Goal: Information Seeking & Learning: Learn about a topic

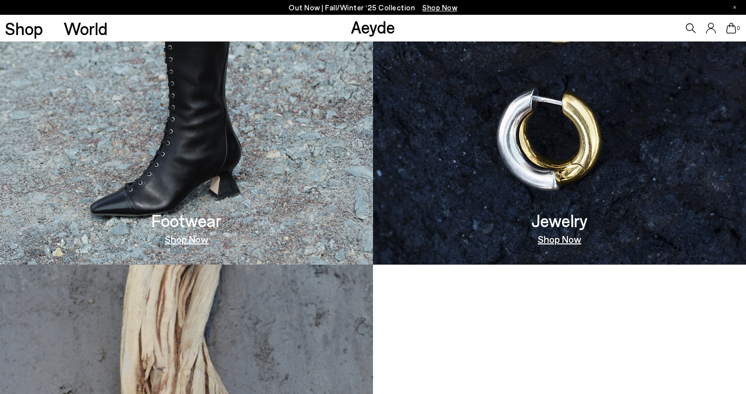
scroll to position [745, 0]
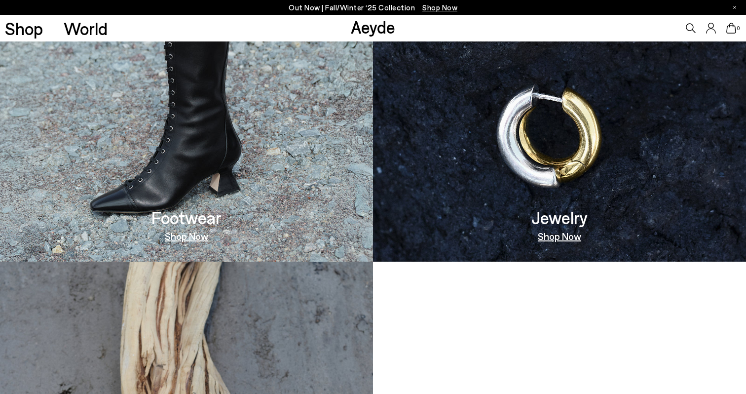
click at [534, 177] on img at bounding box center [559, 72] width 373 height 379
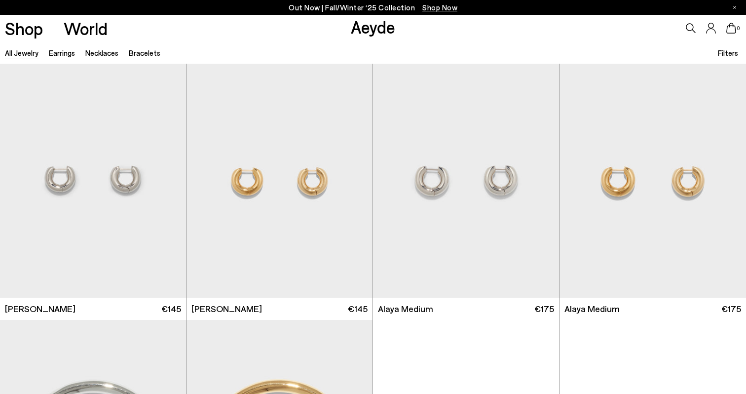
scroll to position [5, 0]
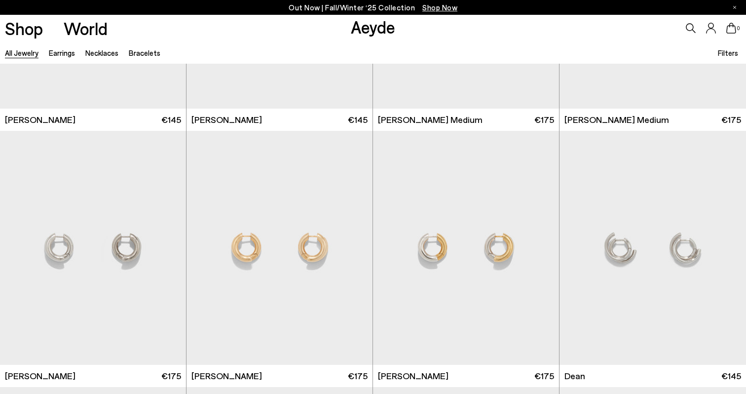
scroll to position [1762, 0]
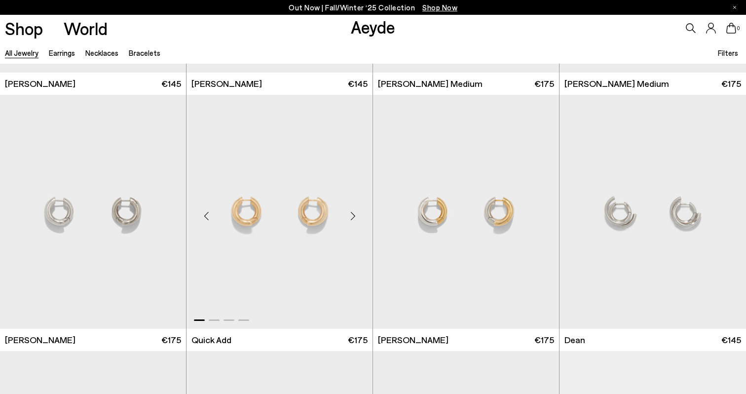
click at [294, 212] on img "1 / 4" at bounding box center [280, 212] width 186 height 234
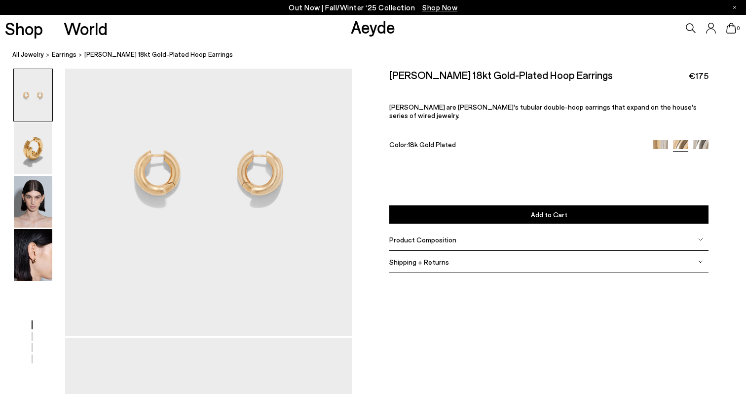
scroll to position [61, 0]
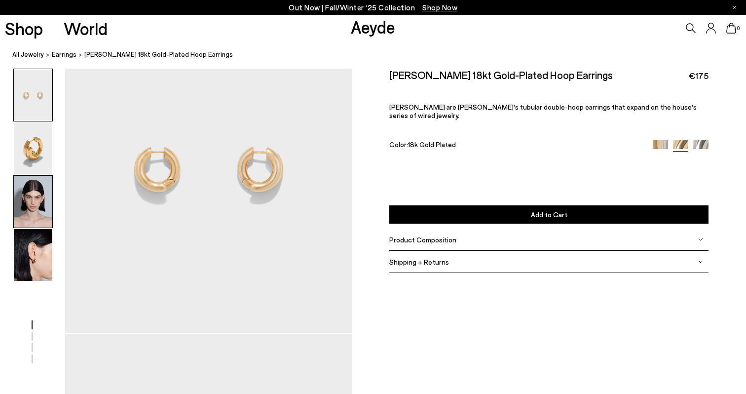
click at [35, 206] on img at bounding box center [33, 202] width 39 height 52
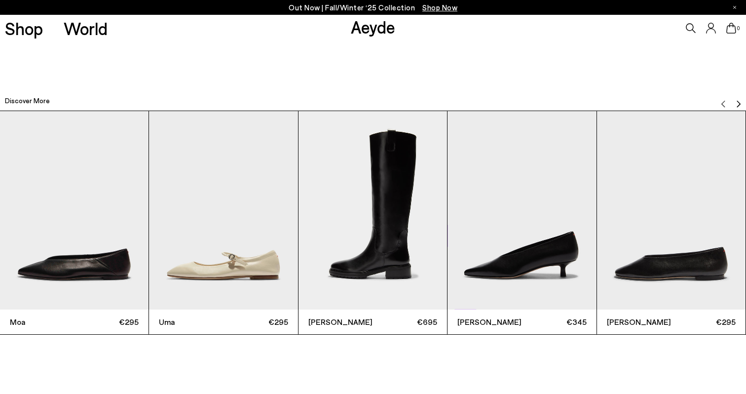
scroll to position [1812, 0]
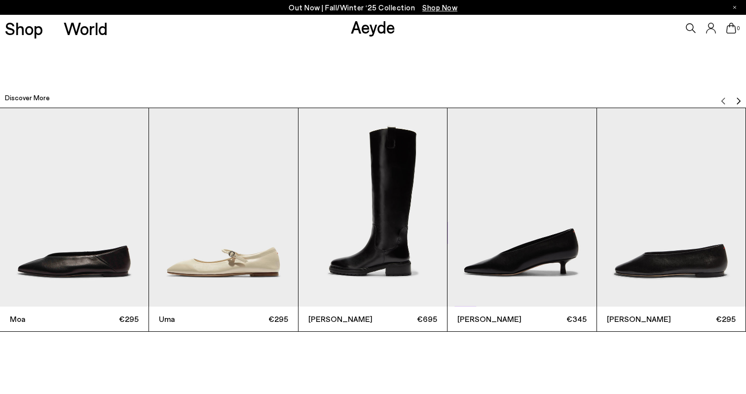
click at [535, 271] on img "4 / 12" at bounding box center [522, 207] width 149 height 198
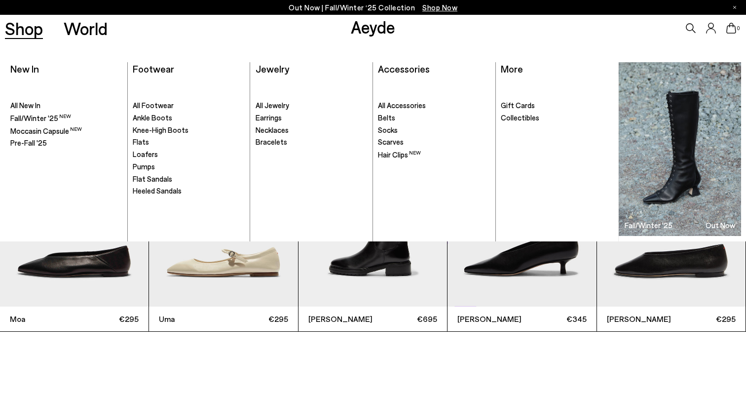
click at [23, 35] on link "Shop" at bounding box center [24, 28] width 38 height 17
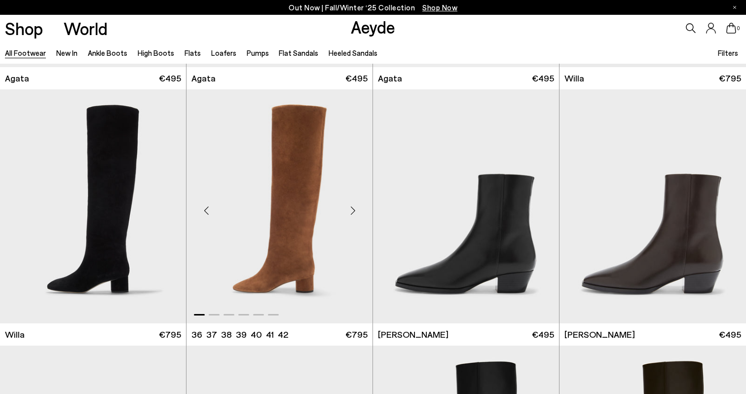
scroll to position [491, 0]
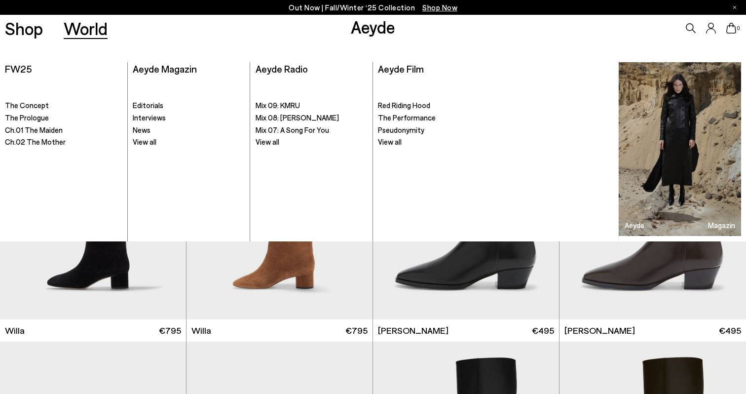
click at [78, 29] on link "World" at bounding box center [86, 28] width 44 height 17
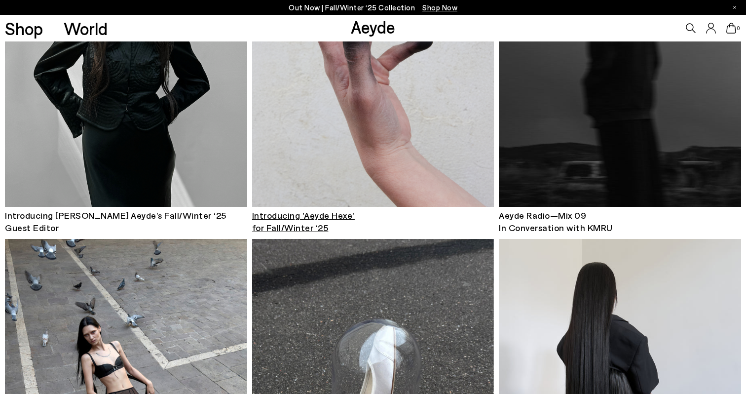
scroll to position [589, 0]
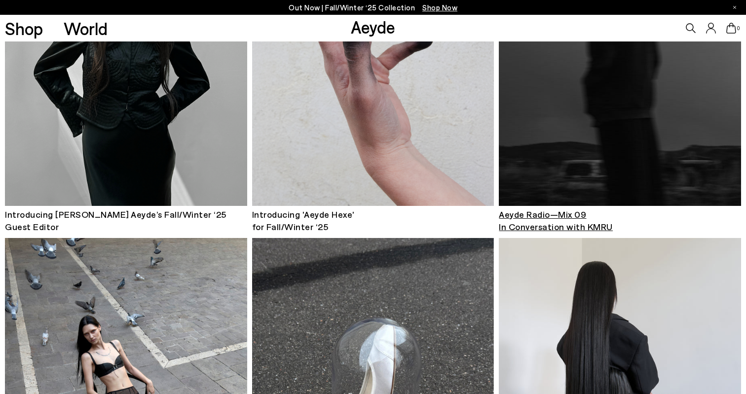
click at [531, 225] on span "Aeyde Radio—Mix 09 In Conversation with KMRU" at bounding box center [556, 220] width 114 height 23
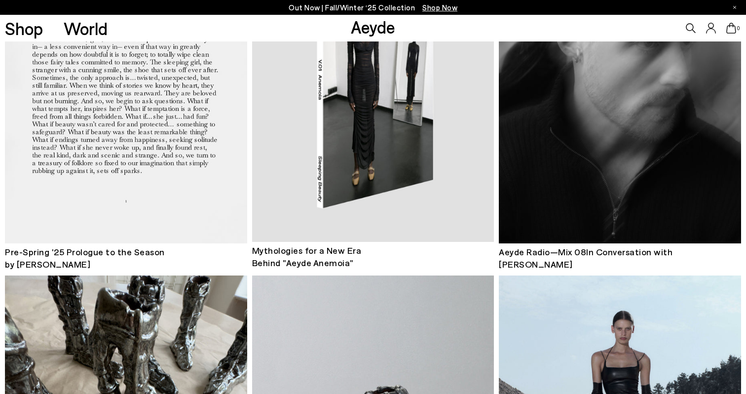
scroll to position [1625, 0]
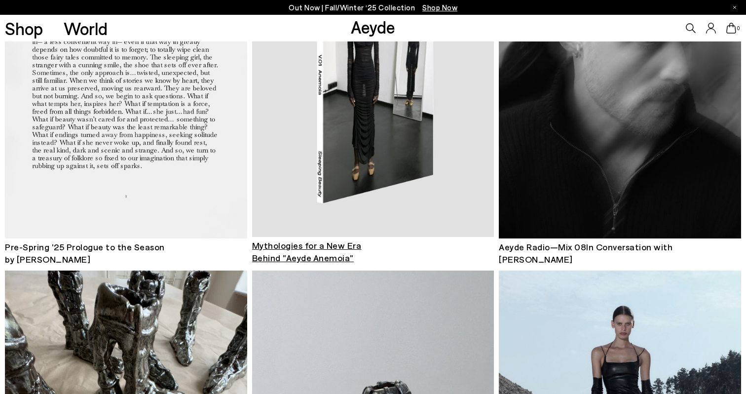
click at [330, 257] on span "Mythologies for a New Era Behind "Aeyde Anemoia"" at bounding box center [307, 251] width 110 height 23
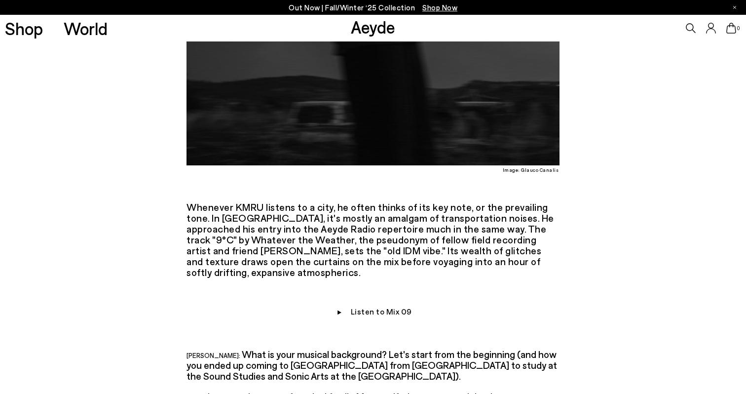
scroll to position [829, 0]
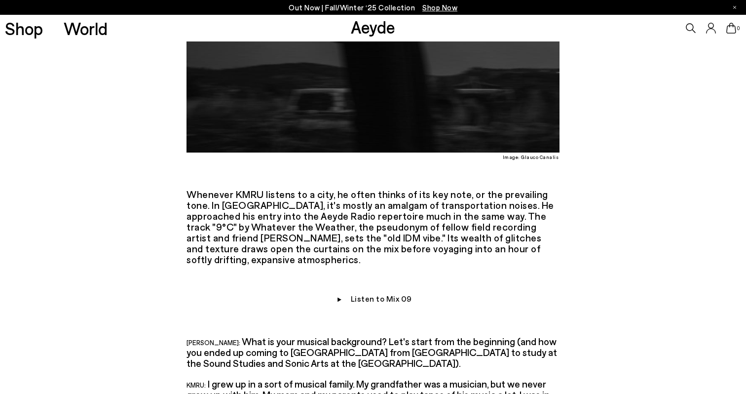
click at [342, 295] on img at bounding box center [339, 300] width 10 height 11
click at [340, 295] on img at bounding box center [339, 300] width 10 height 11
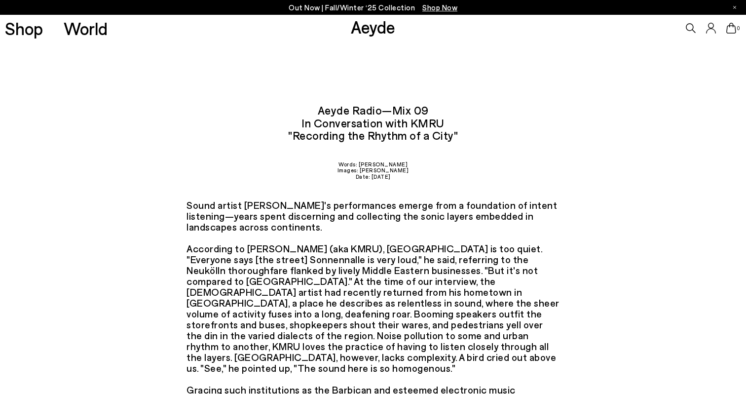
scroll to position [0, 0]
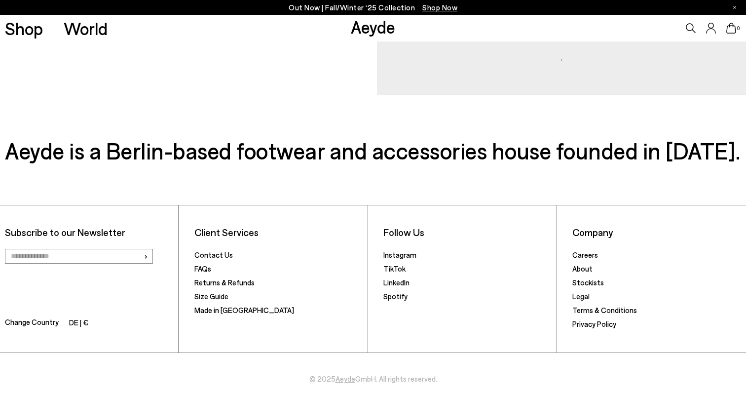
scroll to position [1088, 0]
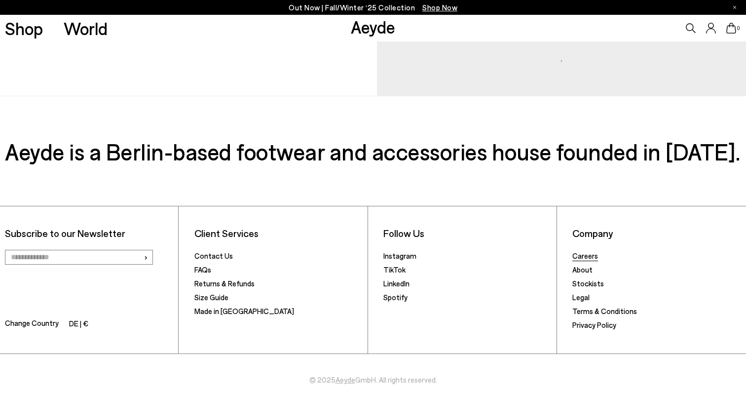
click at [588, 251] on link "Careers" at bounding box center [586, 255] width 26 height 9
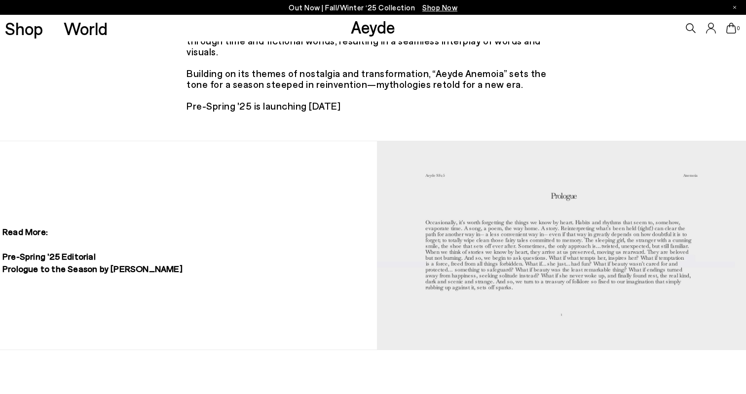
scroll to position [853, 0]
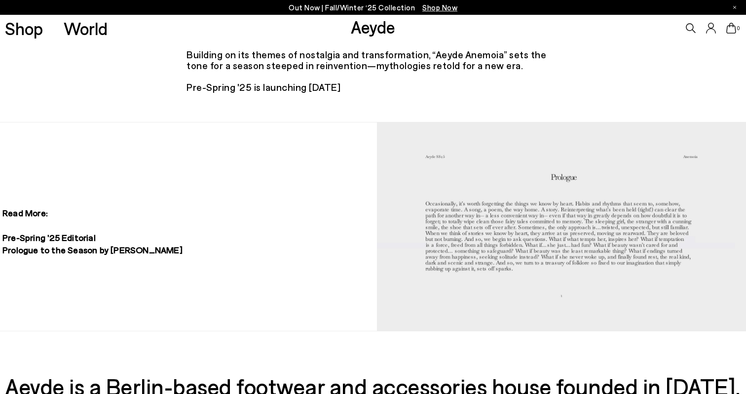
drag, startPoint x: 200, startPoint y: 238, endPoint x: 119, endPoint y: 240, distance: 81.5
click at [119, 240] on div "Read More: Pre-Spring '25 Editorial Prologue to the Season by Durga Chew-Bose" at bounding box center [184, 227] width 369 height 68
copy h2 "Durga Chew-Bose"
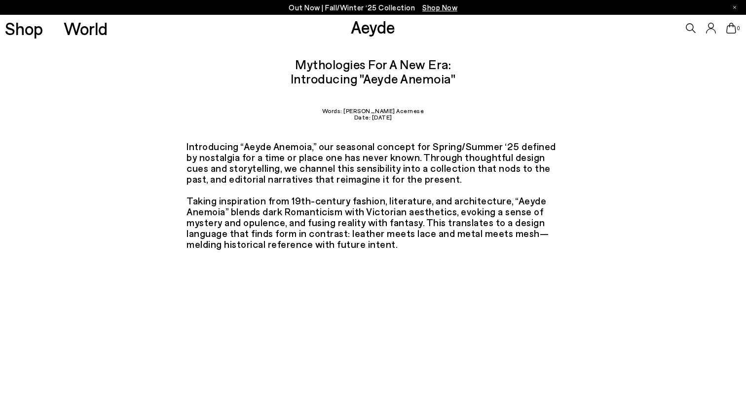
scroll to position [-5, 0]
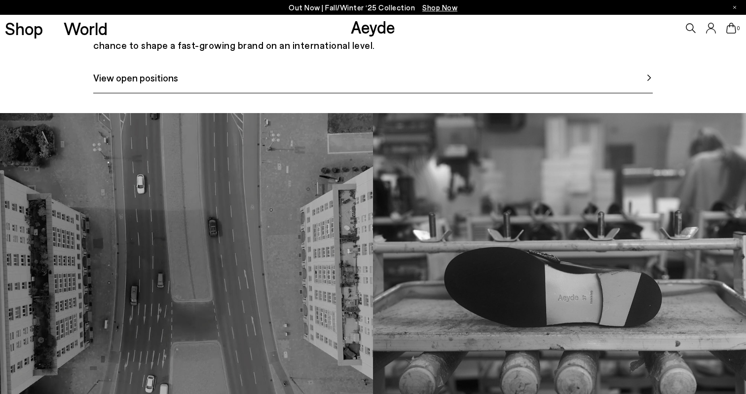
scroll to position [575, 0]
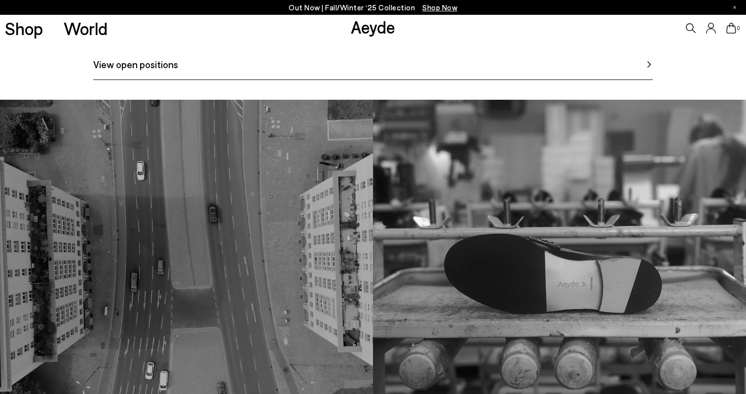
click at [463, 80] on div "Aeyde is a Berlin-based footwear and accessories house founded in [DATE]. Our m…" at bounding box center [373, 26] width 560 height 108
click at [382, 80] on link "View open positions" at bounding box center [373, 68] width 560 height 23
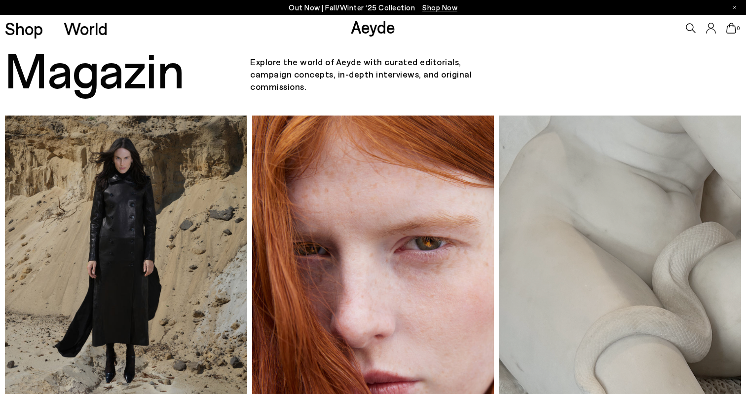
click at [135, 308] on img at bounding box center [126, 278] width 242 height 324
